Goal: Task Accomplishment & Management: Manage account settings

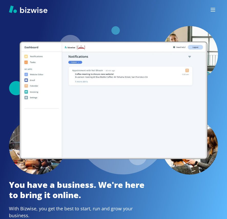
click at [211, 8] on icon "button" at bounding box center [212, 9] width 4 height 3
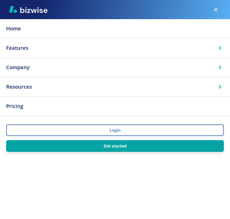
click at [124, 135] on button "Login" at bounding box center [115, 131] width 218 height 12
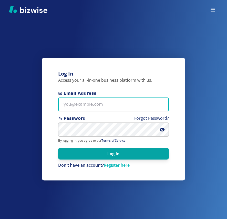
click at [88, 104] on input "Email Address" at bounding box center [113, 105] width 110 height 14
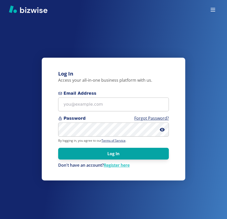
click at [215, 9] on icon "button" at bounding box center [212, 10] width 6 height 6
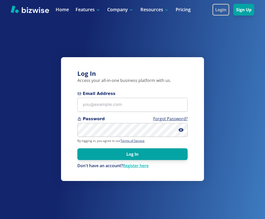
click at [226, 13] on button "Login" at bounding box center [221, 10] width 17 height 12
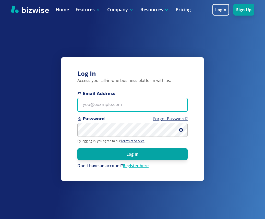
click at [136, 99] on input "Email Address" at bounding box center [132, 105] width 110 height 14
click at [126, 110] on input "Email Address" at bounding box center [132, 105] width 110 height 14
paste input "[EMAIL_ADDRESS][DOMAIN_NAME]"
type input "[EMAIL_ADDRESS][DOMAIN_NAME]"
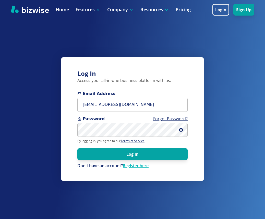
click at [123, 139] on form "Email Address guy@ppiphotoevents.com Password Forgot Password? By logging in, y…" at bounding box center [132, 130] width 110 height 78
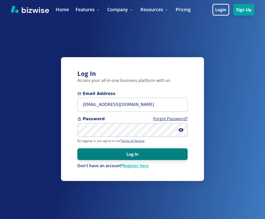
click at [141, 153] on button "Log In" at bounding box center [132, 155] width 110 height 12
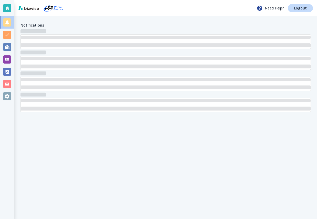
click at [6, 96] on div at bounding box center [7, 96] width 8 height 8
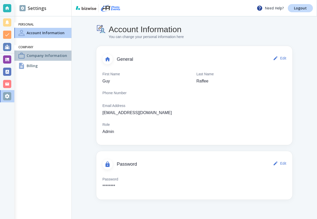
click at [48, 58] on h4 "Company Information" at bounding box center [47, 55] width 40 height 5
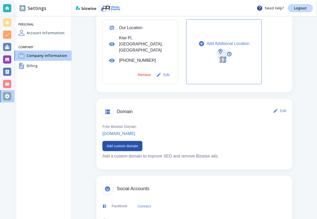
scroll to position [205, 0]
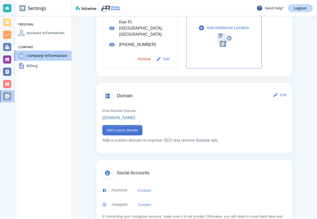
click at [120, 125] on button "Add custom domain" at bounding box center [122, 130] width 40 height 10
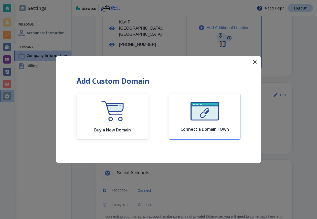
click at [192, 122] on div "Connect a Domain I Own" at bounding box center [204, 117] width 48 height 30
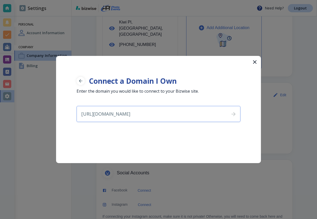
click at [128, 117] on input "[URL][DOMAIN_NAME]" at bounding box center [151, 114] width 148 height 16
drag, startPoint x: 95, startPoint y: 115, endPoint x: 81, endPoint y: 116, distance: 14.8
click at [81, 116] on input "[URL][DOMAIN_NAME]" at bounding box center [151, 114] width 148 height 16
type input "[DOMAIN_NAME]"
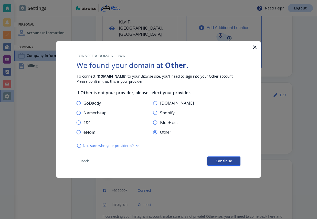
click at [221, 162] on span "Continue" at bounding box center [223, 162] width 16 height 4
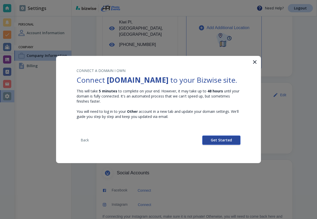
click at [221, 142] on span "Get Started" at bounding box center [220, 141] width 21 height 4
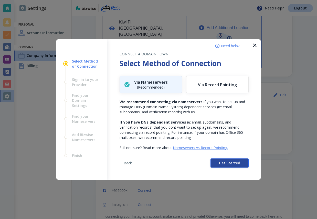
click at [217, 163] on button "Get Started" at bounding box center [229, 163] width 38 height 9
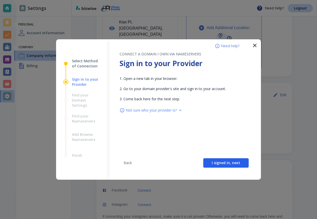
click at [217, 163] on span "I signed in, next" at bounding box center [226, 163] width 28 height 4
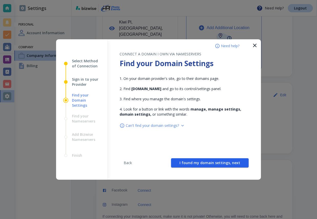
click at [217, 163] on span "I found my domain settings, next" at bounding box center [209, 163] width 61 height 4
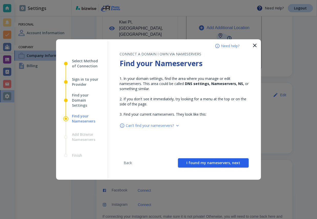
click at [217, 163] on span "I found my nameservers, next" at bounding box center [213, 163] width 54 height 4
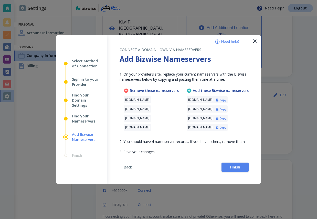
click at [253, 40] on icon "button" at bounding box center [255, 41] width 4 height 4
